Goal: Find specific page/section: Find specific page/section

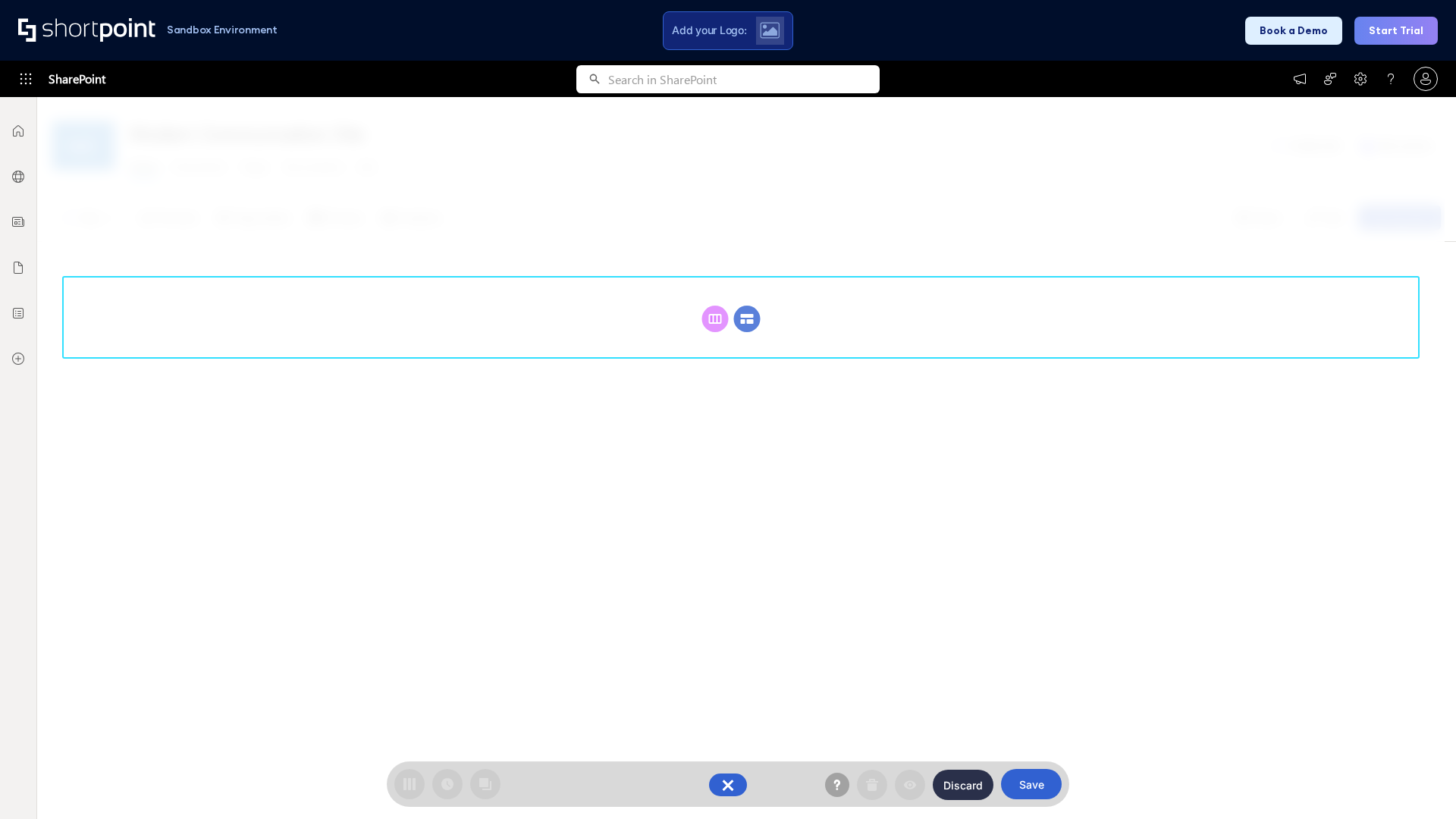
scroll to position [209, 0]
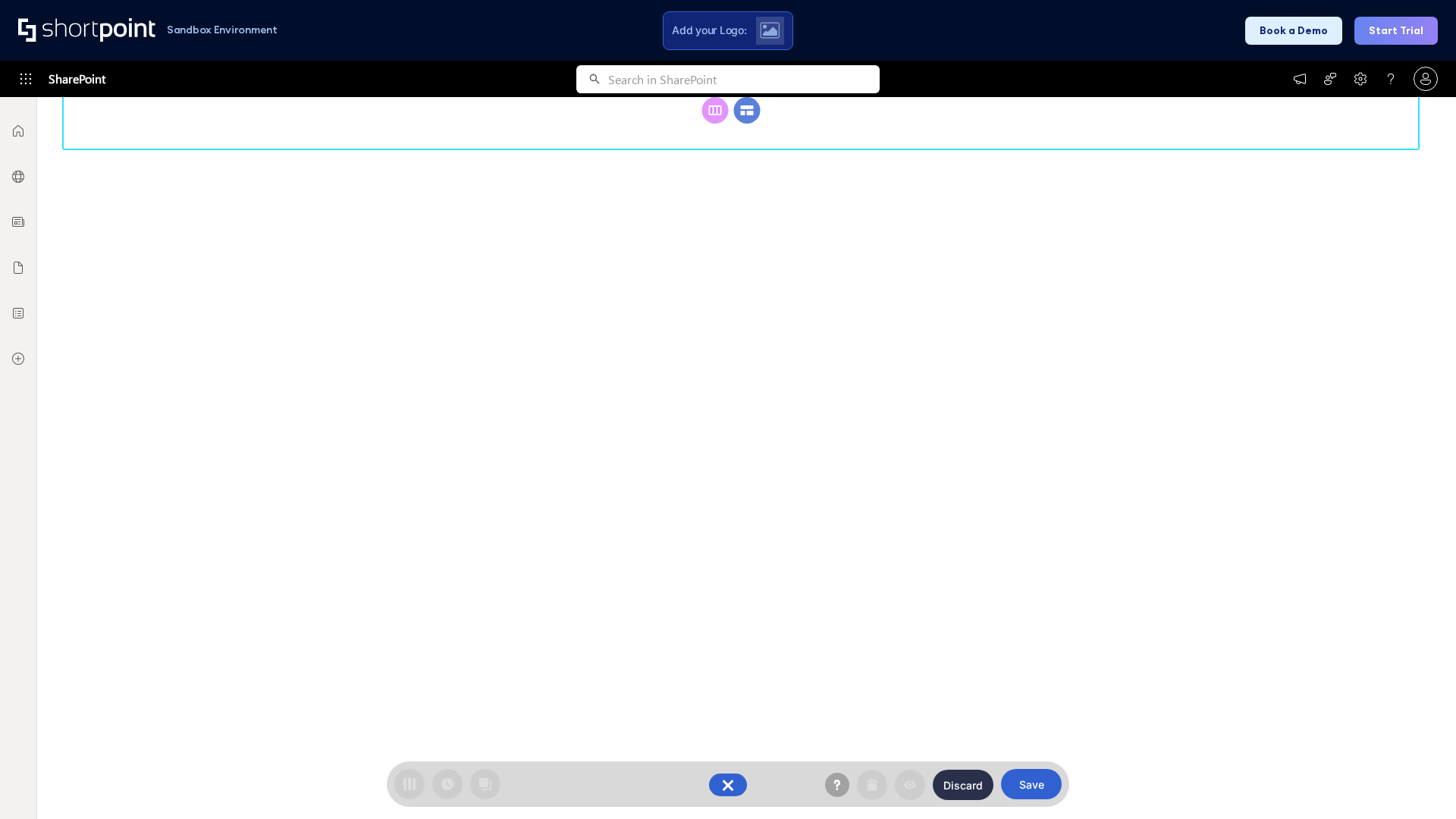
click at [748, 123] on circle at bounding box center [747, 110] width 26 height 26
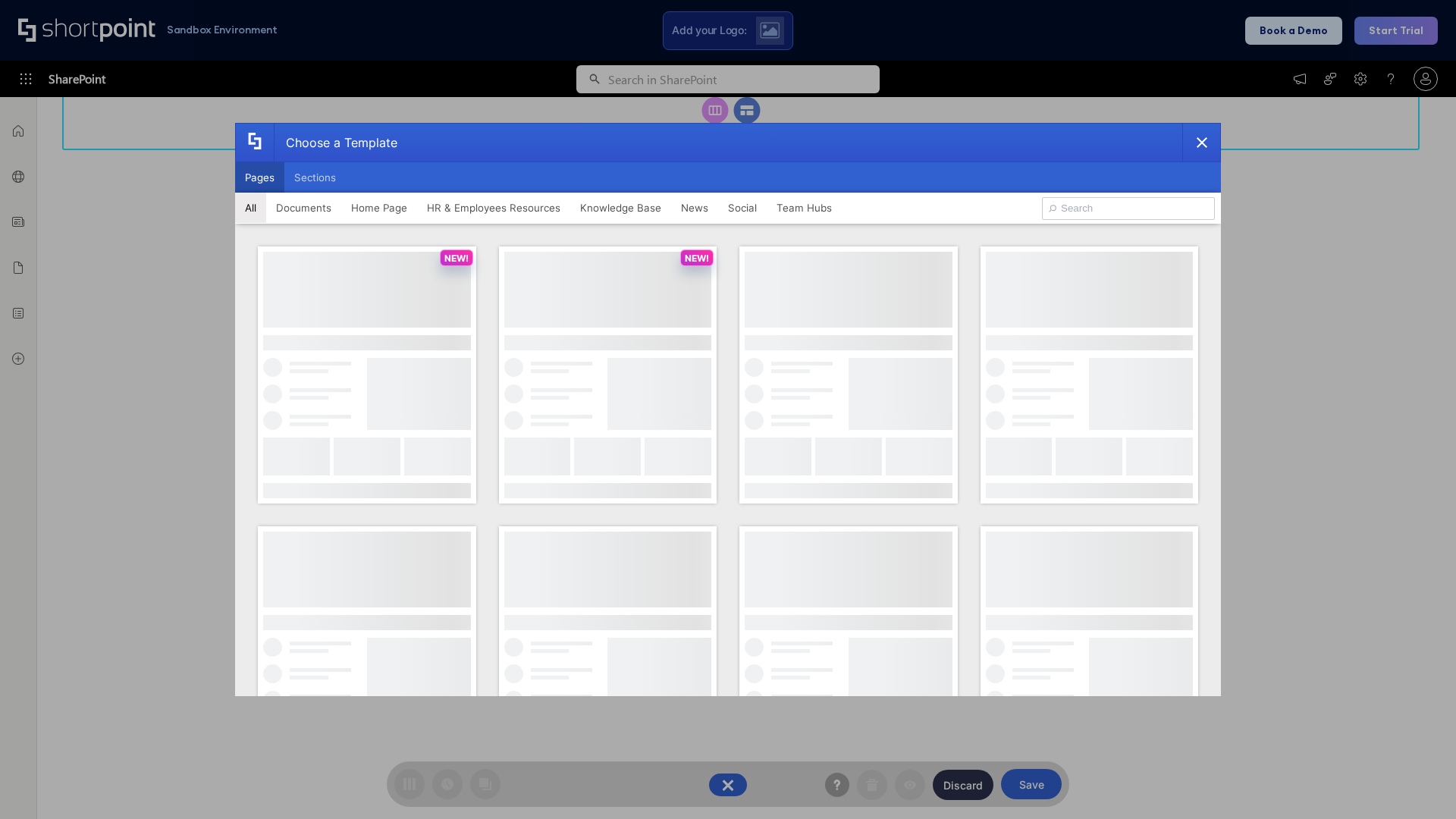
scroll to position [0, 0]
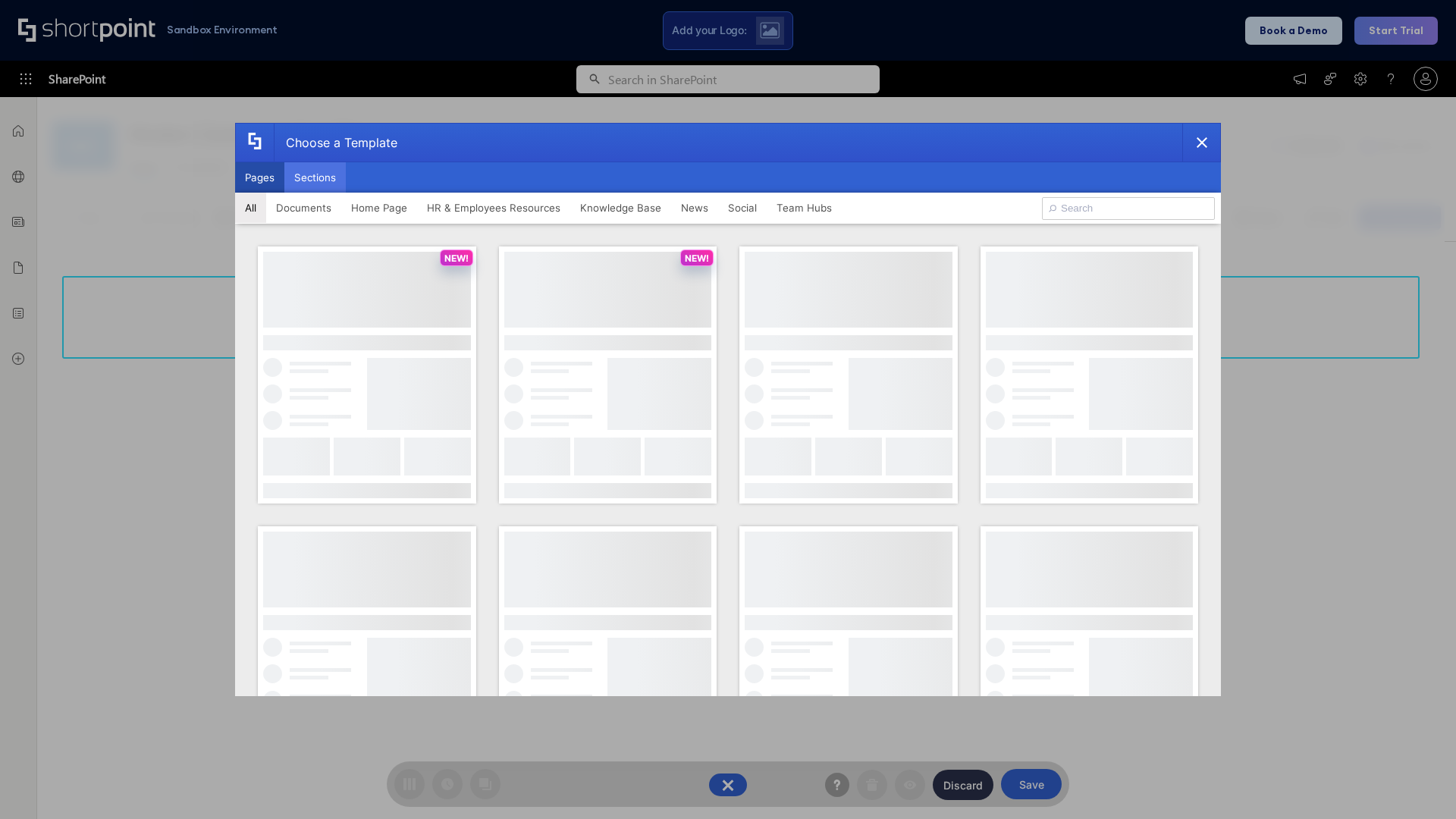
click at [314, 177] on button "Sections" at bounding box center [314, 177] width 61 height 30
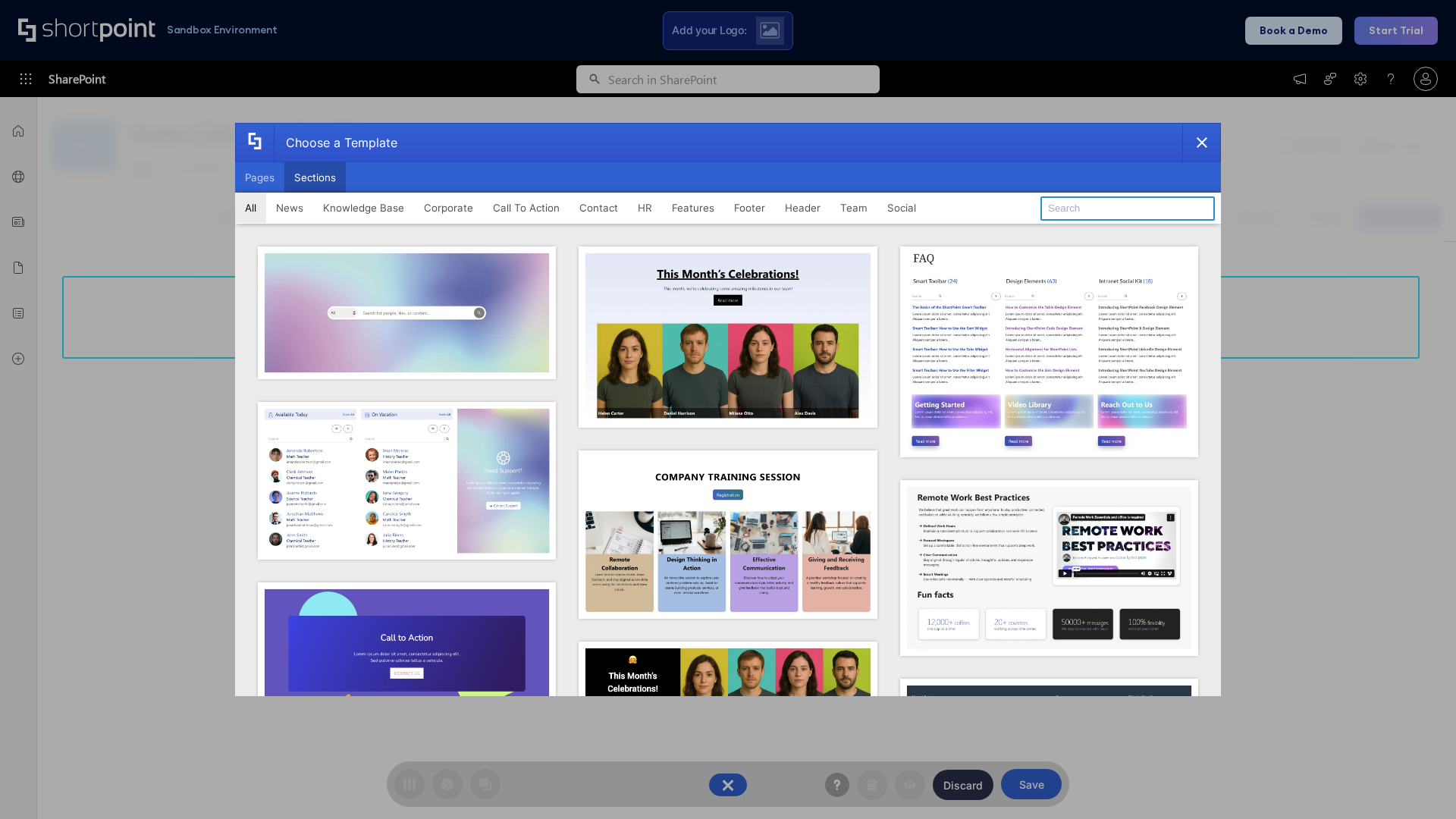
type input "HR Hub"
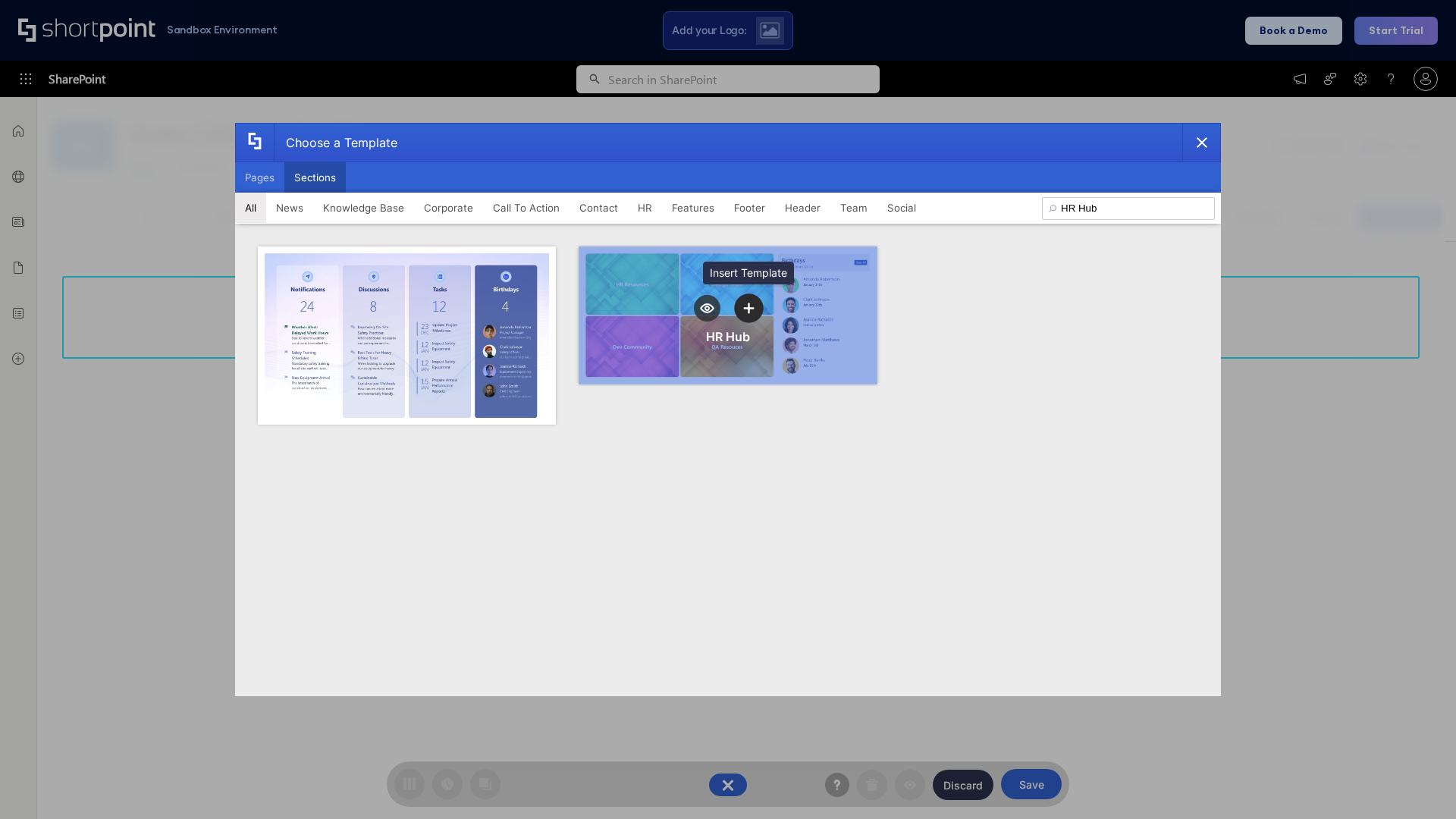
click at [748, 308] on icon "template selector" at bounding box center [748, 307] width 10 height 10
